Goal: Information Seeking & Learning: Learn about a topic

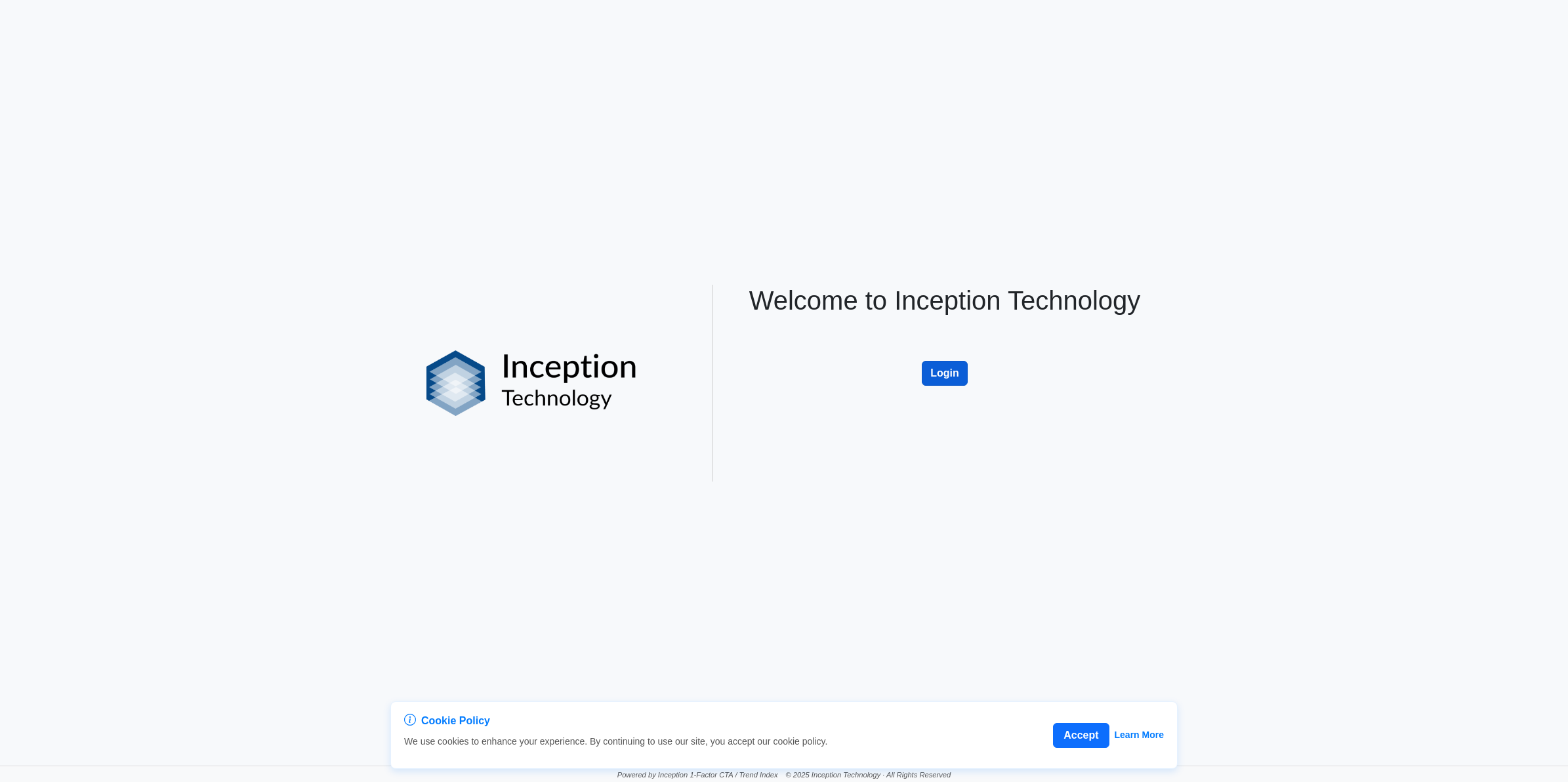
click at [960, 368] on button "Login" at bounding box center [945, 373] width 46 height 25
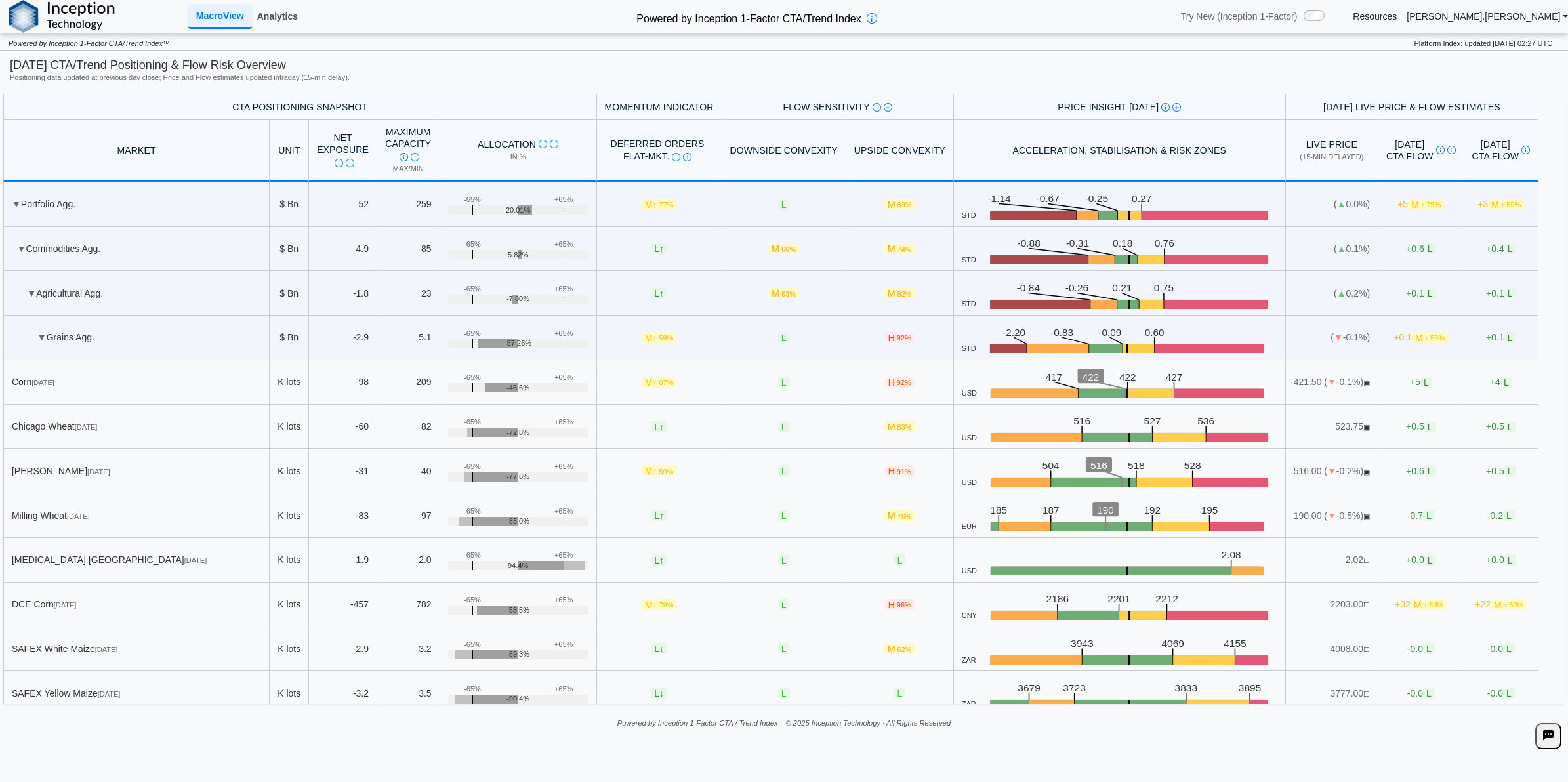
click at [277, 18] on link "Analytics" at bounding box center [277, 16] width 51 height 22
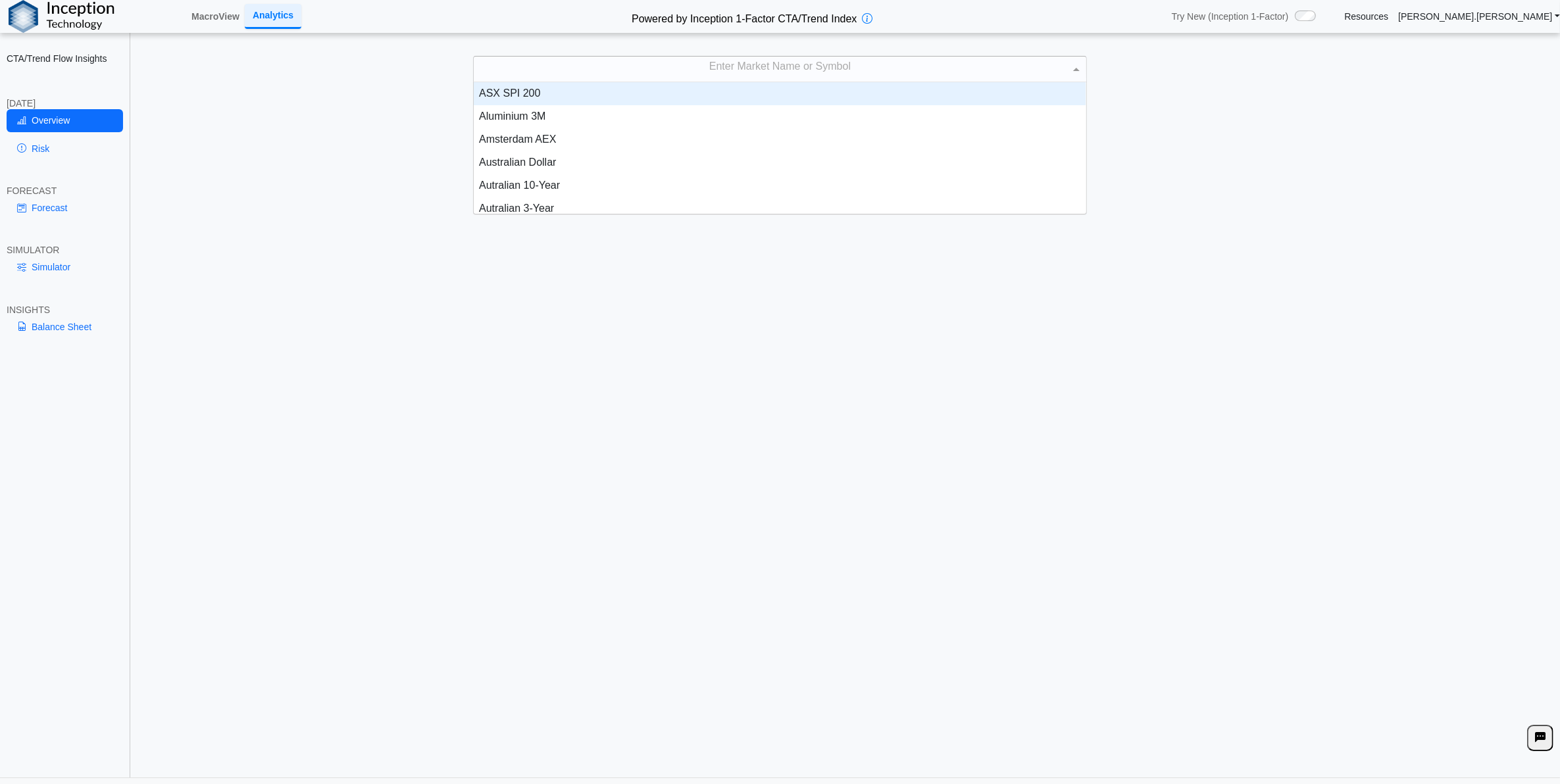
click at [751, 67] on div "Enter Market Name or Symbol" at bounding box center [780, 69] width 612 height 25
type input "****"
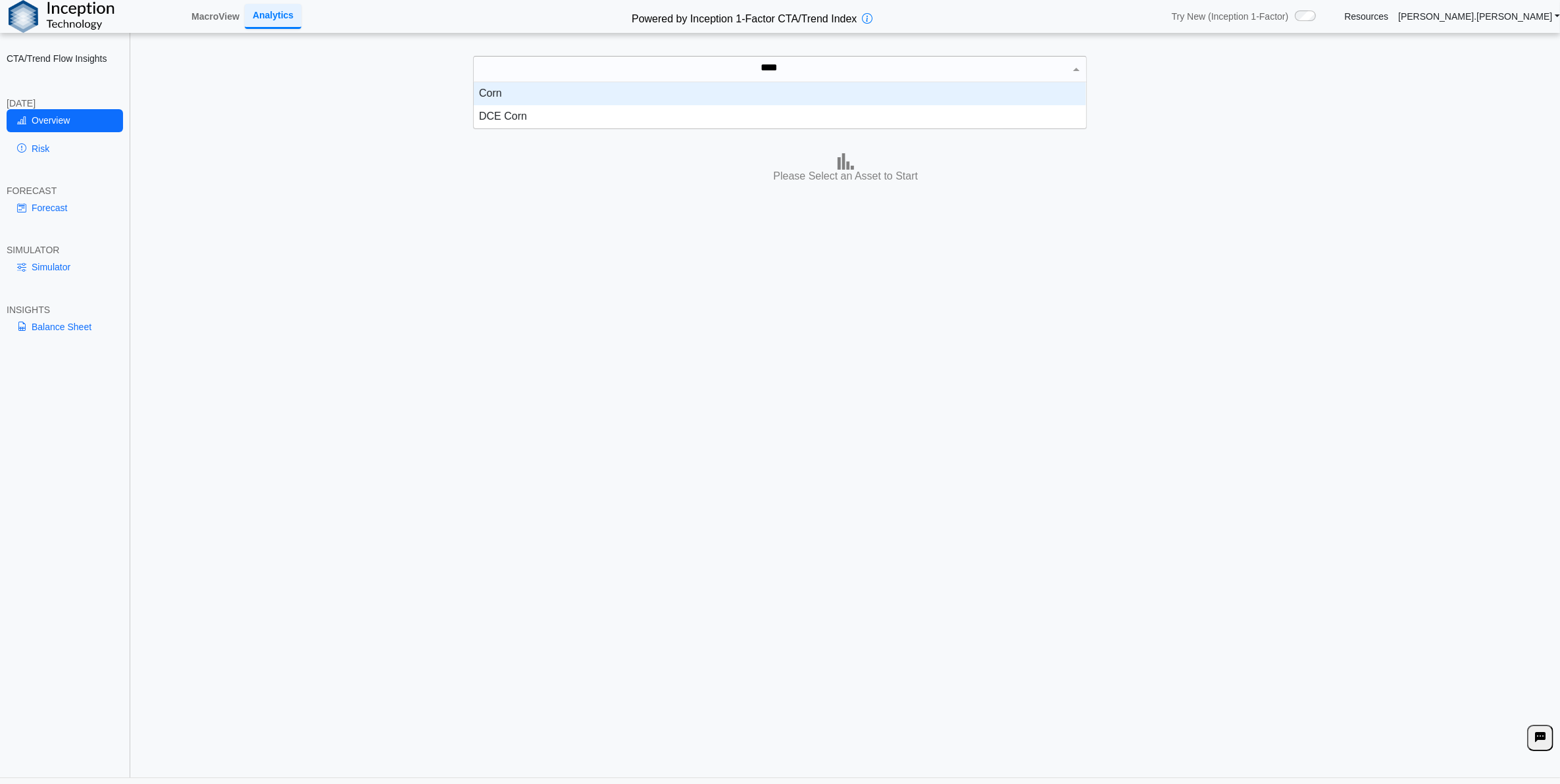
click at [879, 95] on div "Corn" at bounding box center [780, 94] width 612 height 23
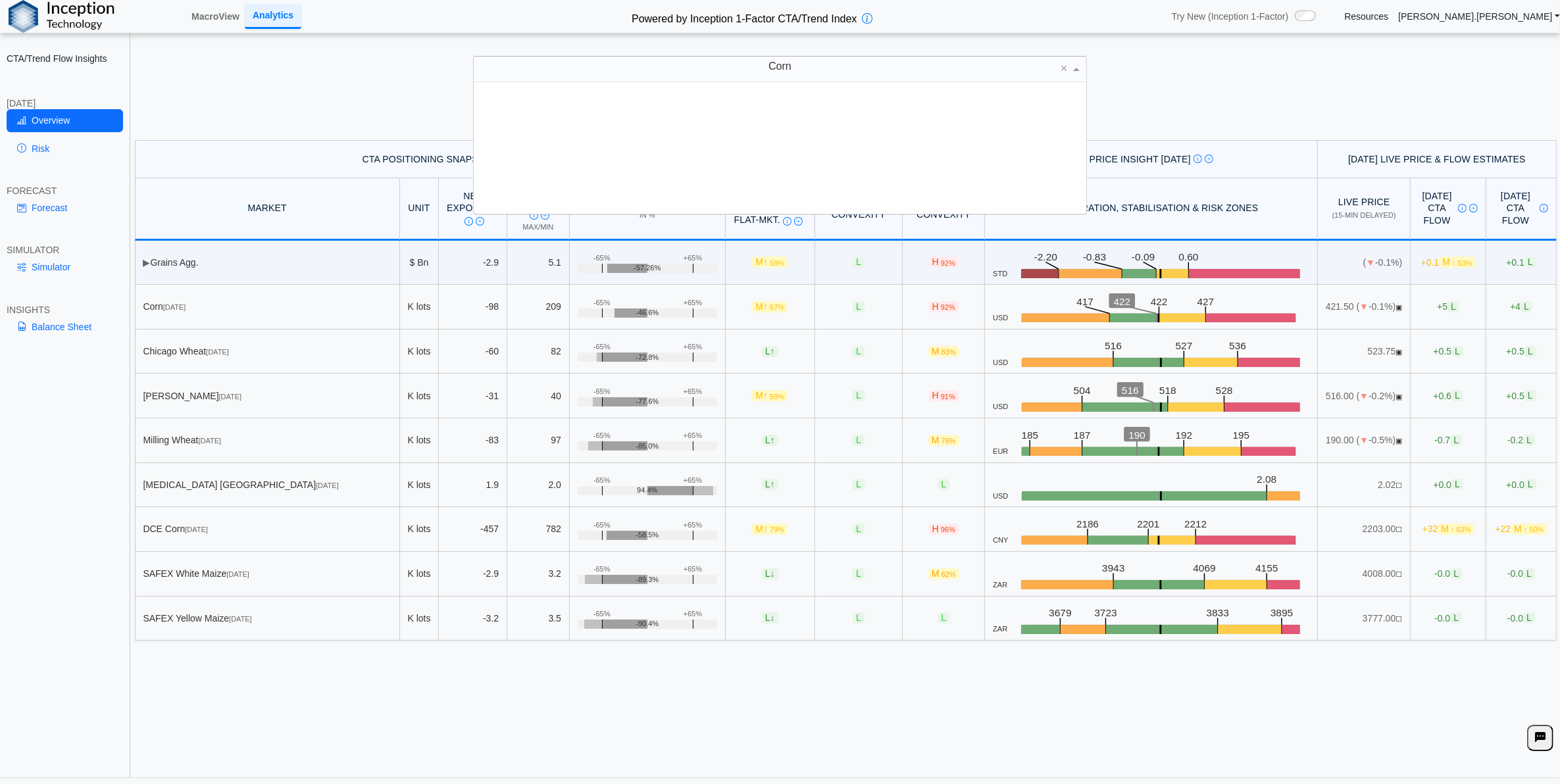
scroll to position [119, 600]
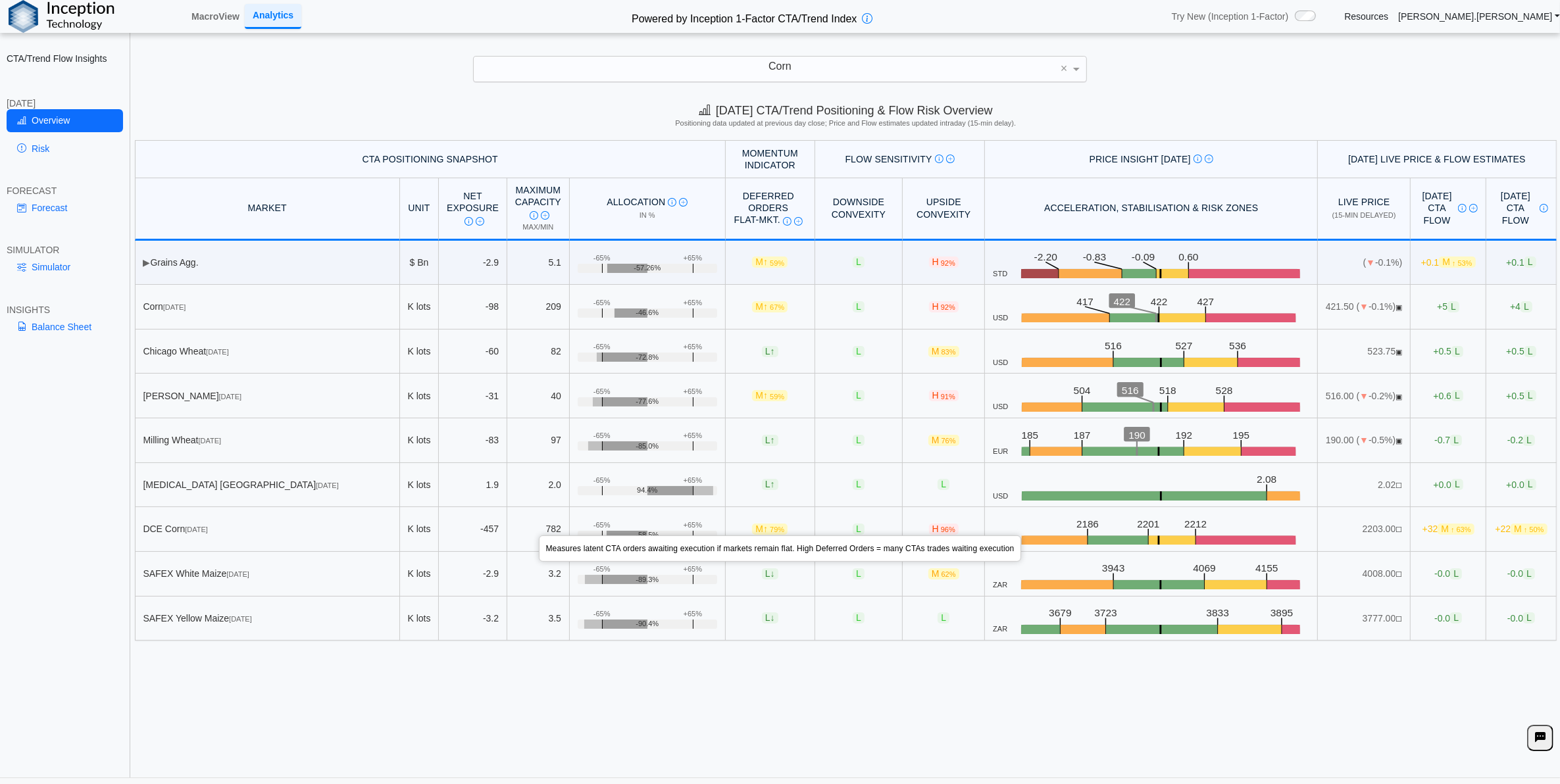
click at [787, 217] on img at bounding box center [787, 221] width 9 height 9
click at [43, 152] on link "Risk" at bounding box center [65, 148] width 116 height 22
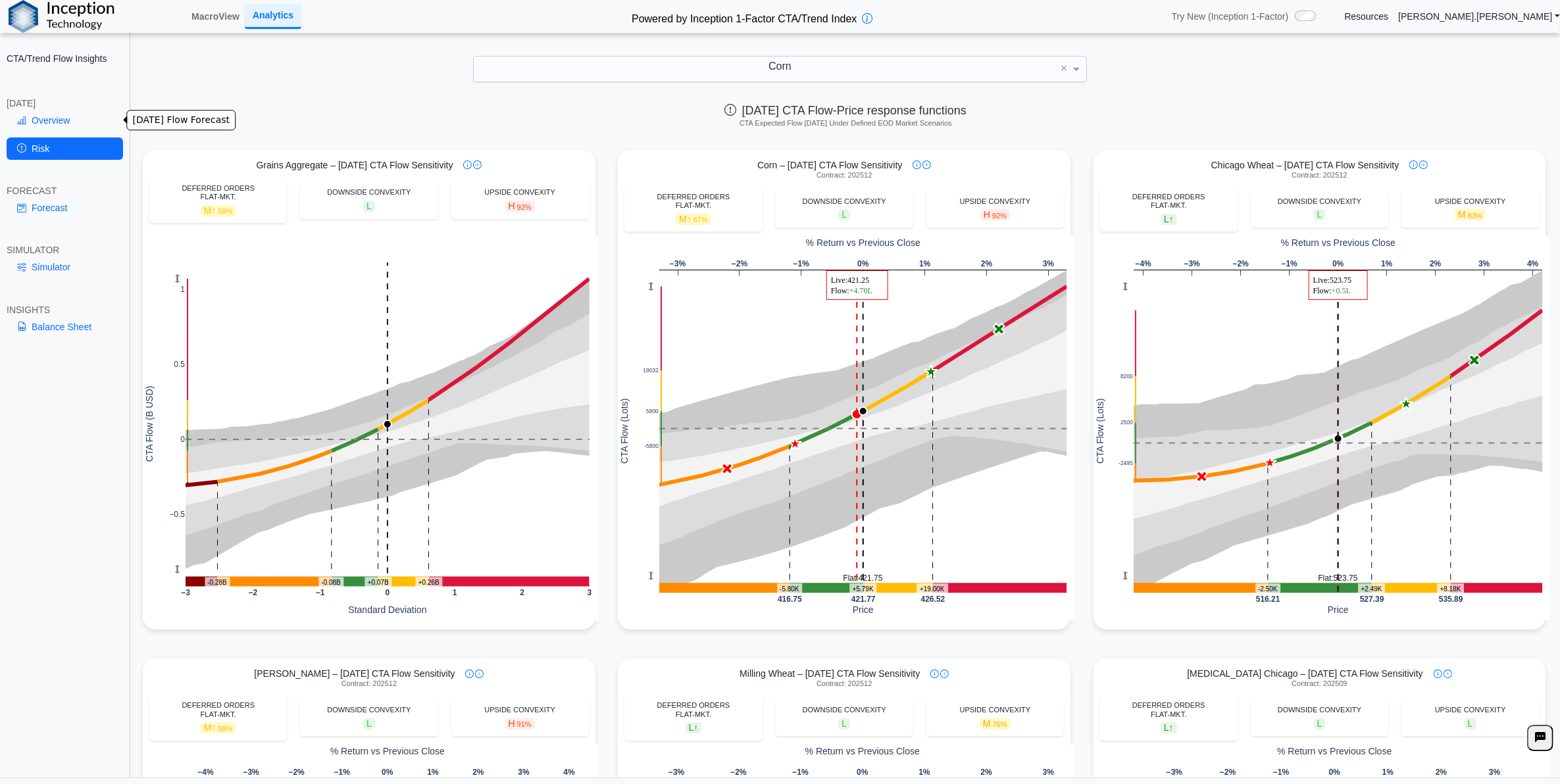
drag, startPoint x: 40, startPoint y: 116, endPoint x: 44, endPoint y: 122, distance: 7.2
click at [40, 116] on link "Overview" at bounding box center [65, 120] width 116 height 22
